Goal: Find specific page/section: Find specific page/section

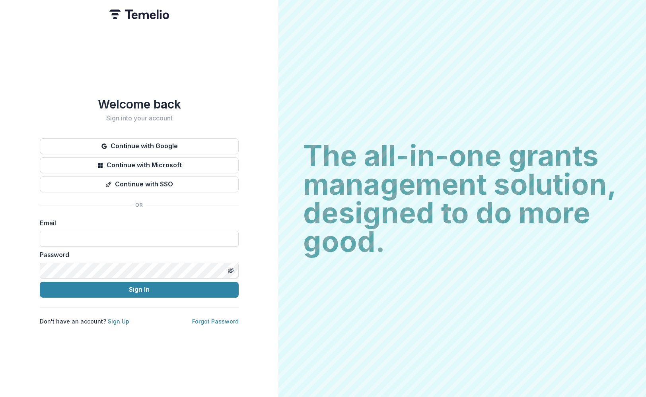
type input "**********"
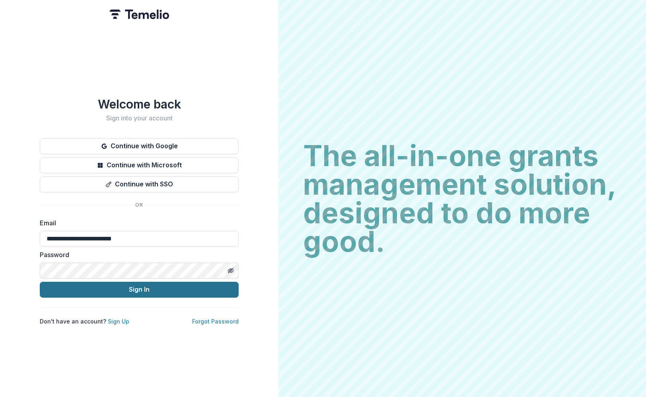
click at [90, 283] on button "Sign In" at bounding box center [139, 290] width 199 height 16
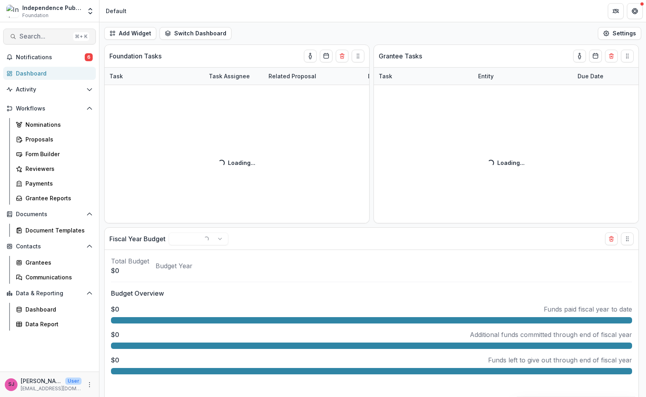
click at [27, 36] on span "Search..." at bounding box center [44, 37] width 50 height 8
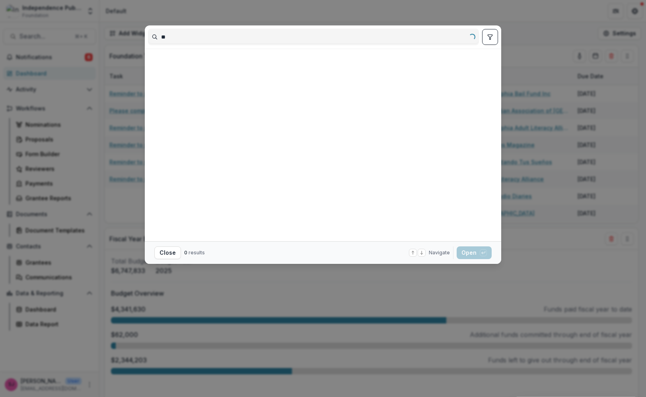
type input "*"
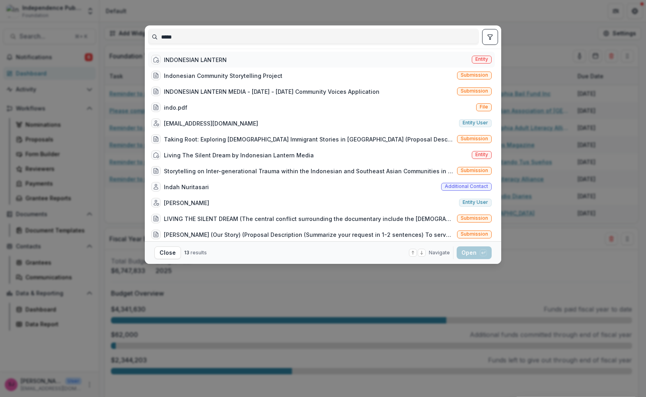
type input "*****"
click at [165, 63] on div "INDONESIAN LANTERN" at bounding box center [195, 60] width 63 height 8
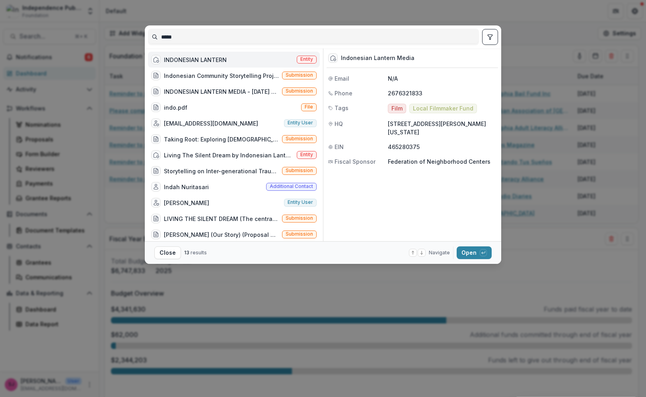
click at [165, 63] on div "INDONESIAN LANTERN" at bounding box center [195, 60] width 63 height 8
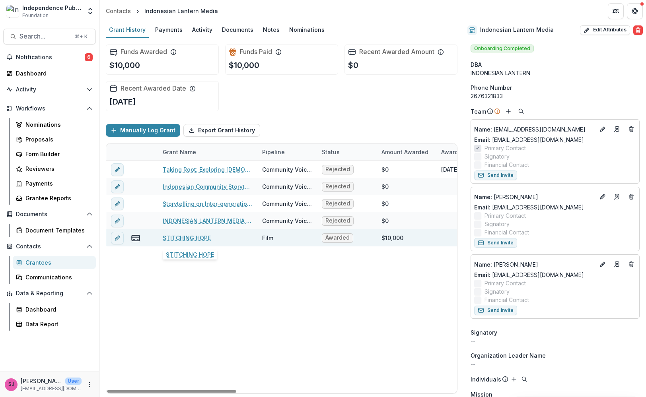
click at [200, 238] on link "STITCHING HOPE" at bounding box center [187, 238] width 48 height 8
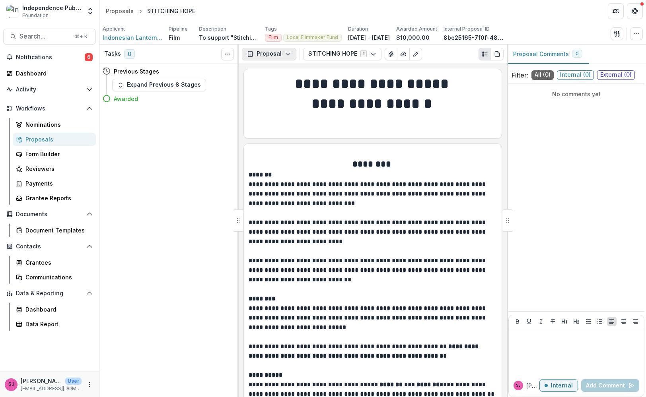
click at [265, 56] on button "Proposal" at bounding box center [269, 54] width 54 height 13
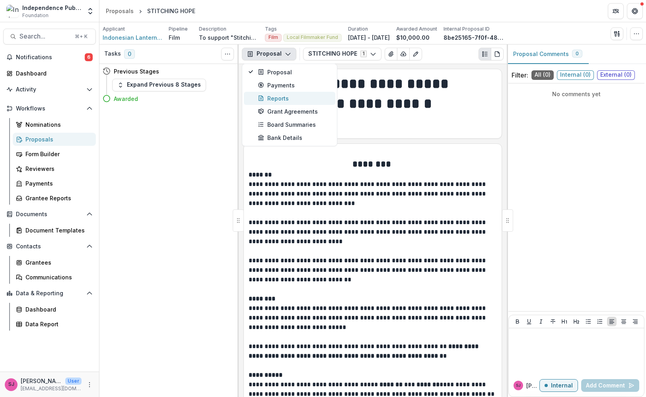
click at [283, 96] on div "Reports" at bounding box center [294, 98] width 73 height 8
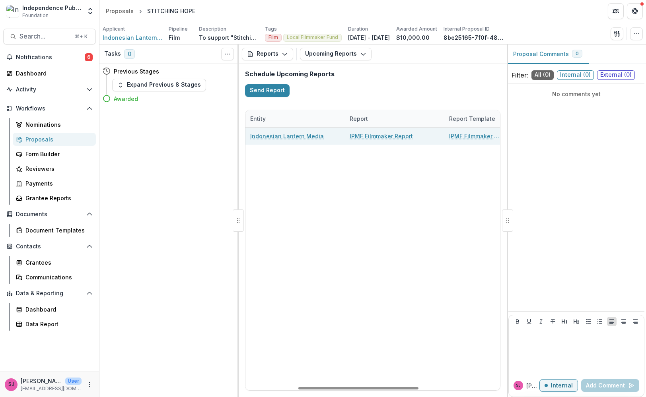
scroll to position [0, 282]
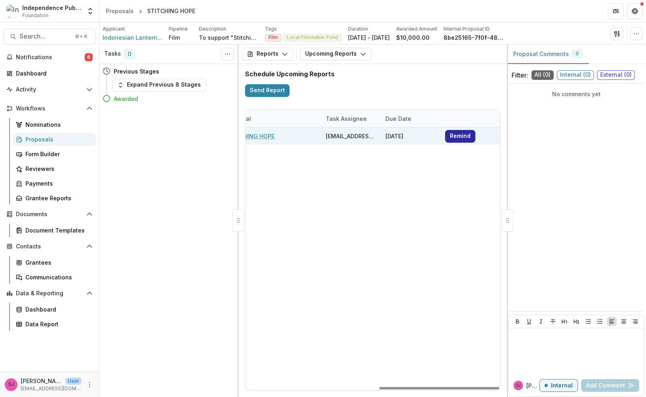
click at [456, 138] on button "Remind" at bounding box center [460, 136] width 30 height 13
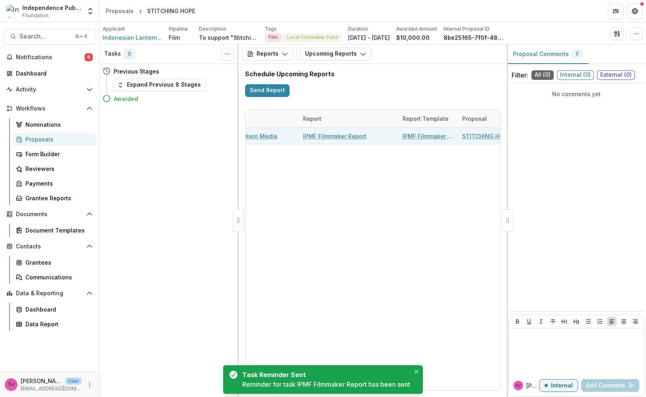
scroll to position [0, 0]
